Goal: Navigation & Orientation: Go to known website

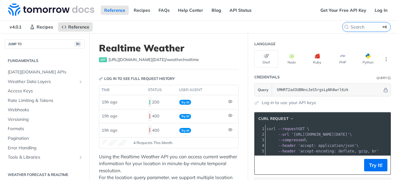
scroll to position [106, 0]
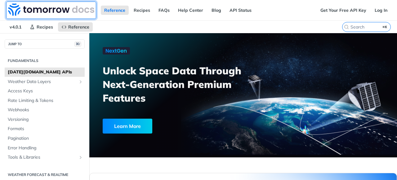
click at [42, 9] on img at bounding box center [51, 9] width 86 height 12
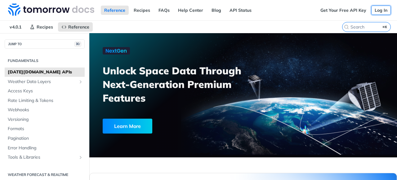
click at [375, 9] on link "Log In" at bounding box center [381, 10] width 20 height 9
